Goal: Task Accomplishment & Management: Use online tool/utility

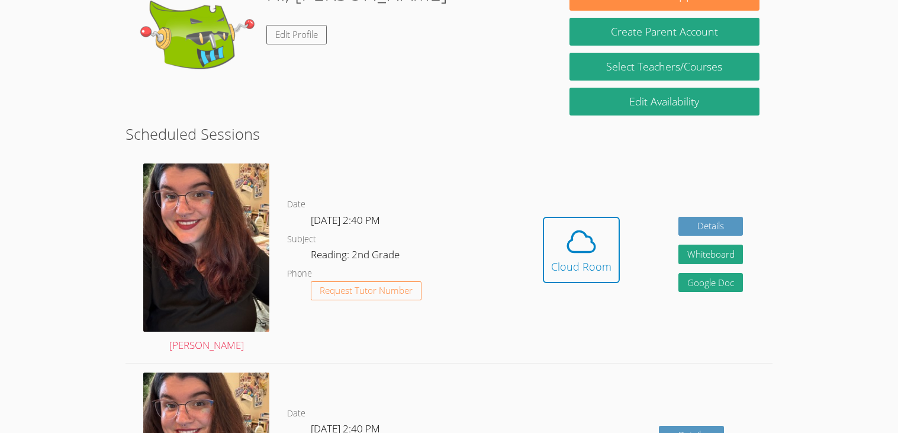
scroll to position [198, 0]
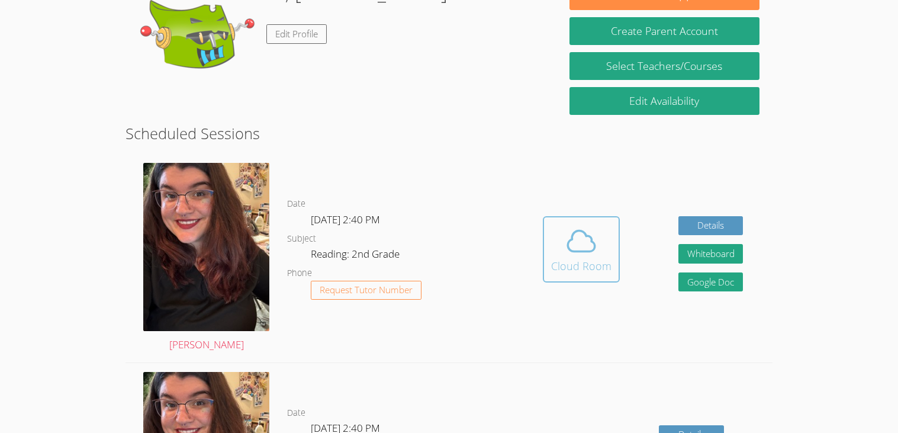
click at [587, 253] on icon at bounding box center [580, 240] width 33 height 33
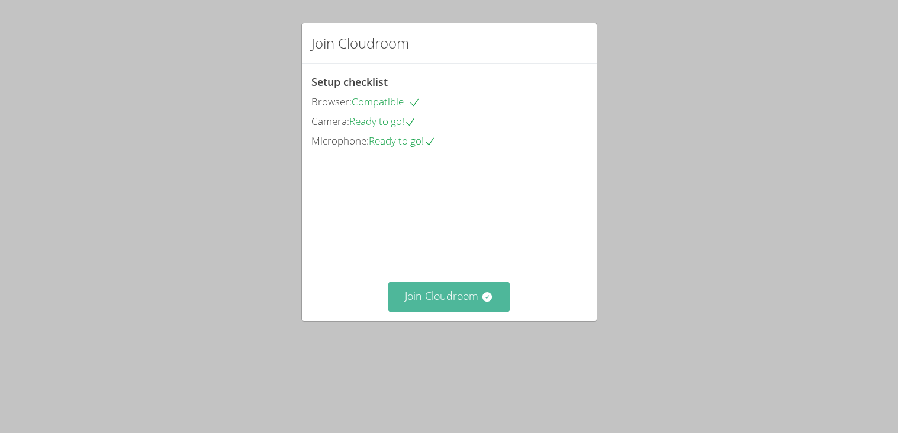
click at [452, 311] on button "Join Cloudroom" at bounding box center [448, 296] width 121 height 29
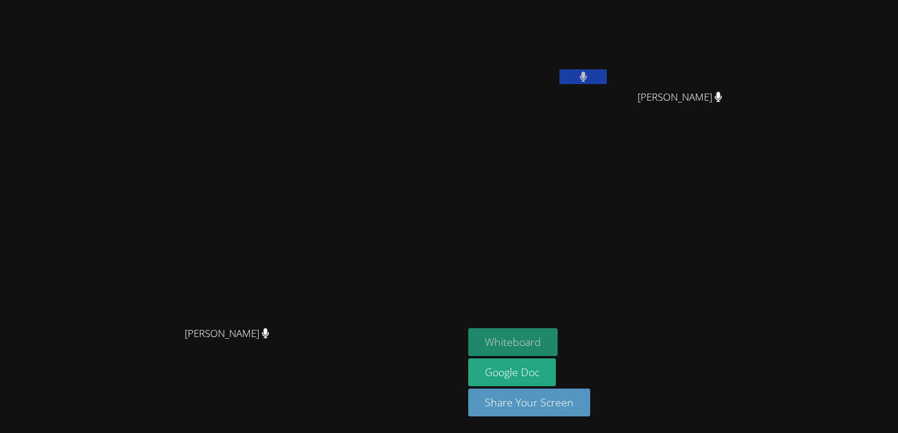
click at [557, 331] on button "Whiteboard" at bounding box center [512, 342] width 89 height 28
click at [606, 79] on button at bounding box center [582, 76] width 47 height 15
click at [589, 78] on icon at bounding box center [583, 77] width 12 height 10
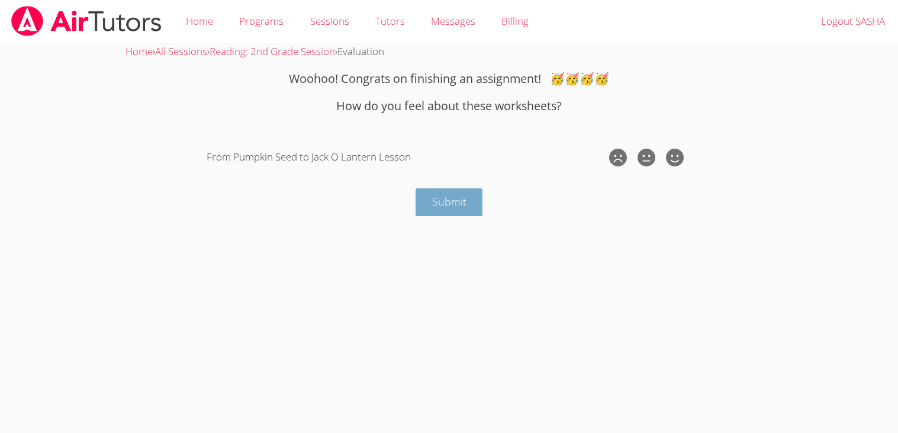
click at [464, 196] on span "Submit" at bounding box center [449, 201] width 34 height 14
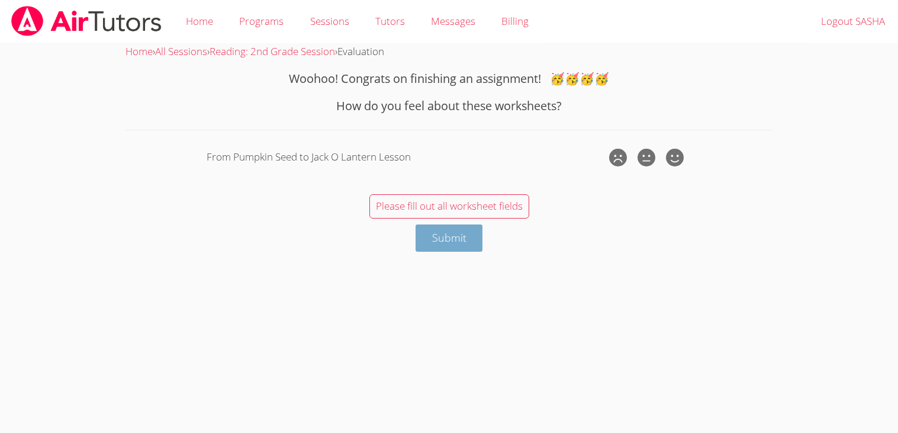
click at [471, 244] on button "Submit" at bounding box center [448, 238] width 67 height 28
